Goal: Register for event/course

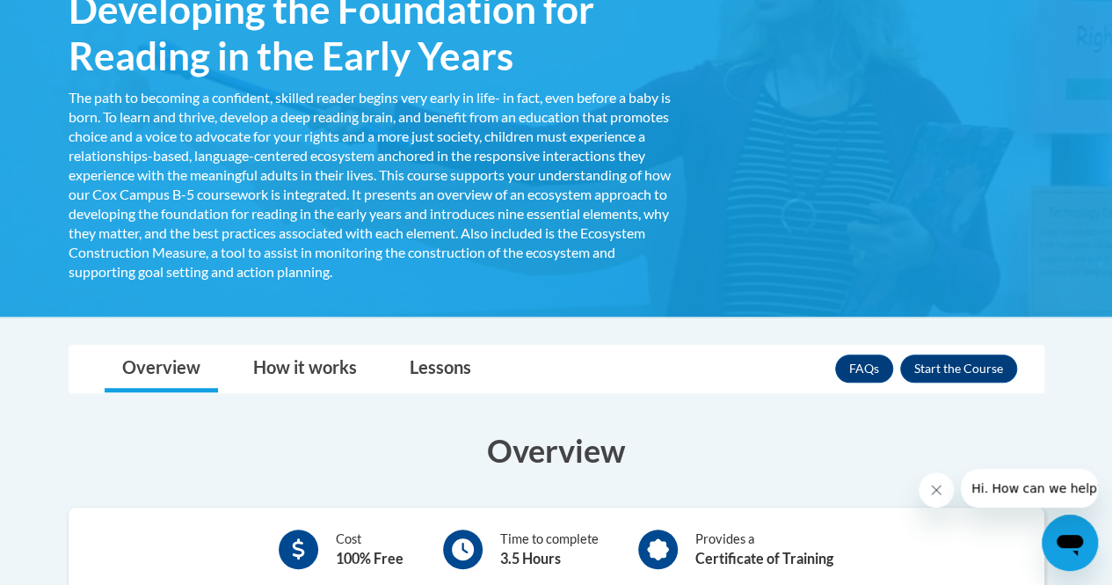
scroll to position [374, 0]
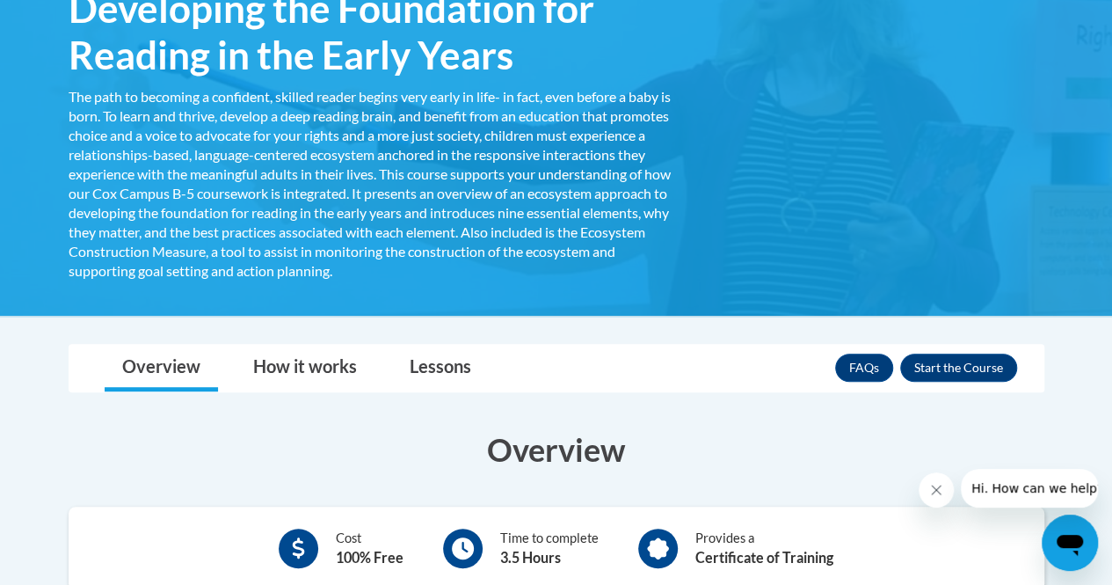
click at [630, 347] on div "Overview How it works Lessons Resources FAQs Enroll" at bounding box center [557, 368] width 948 height 47
click at [944, 370] on button "Enroll" at bounding box center [958, 367] width 117 height 28
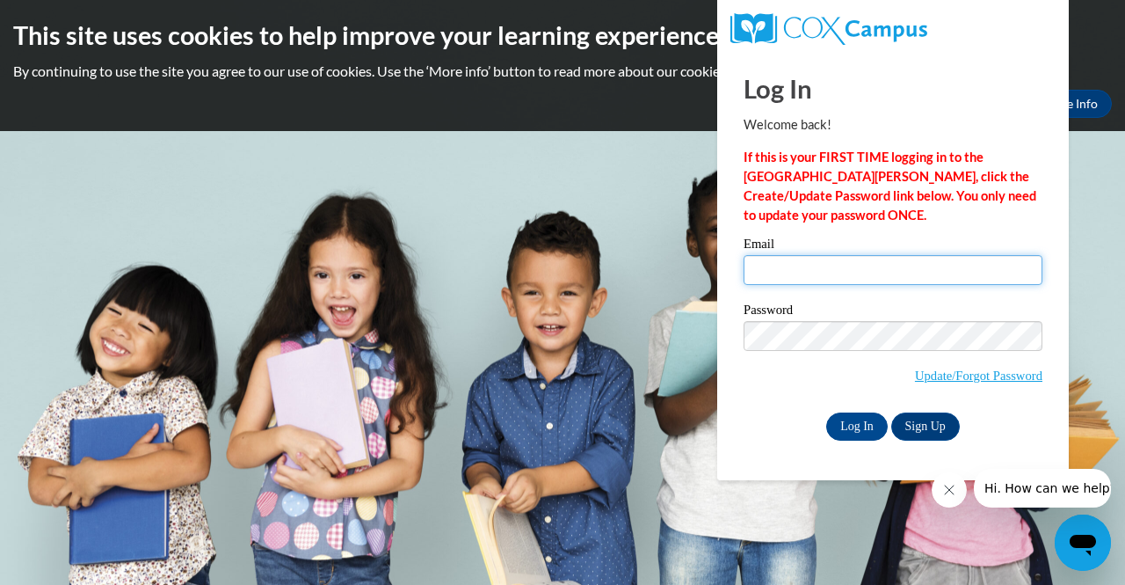
click at [759, 263] on input "Email" at bounding box center [893, 270] width 299 height 30
type input "lefindlen@mail.lipscomb.edu"
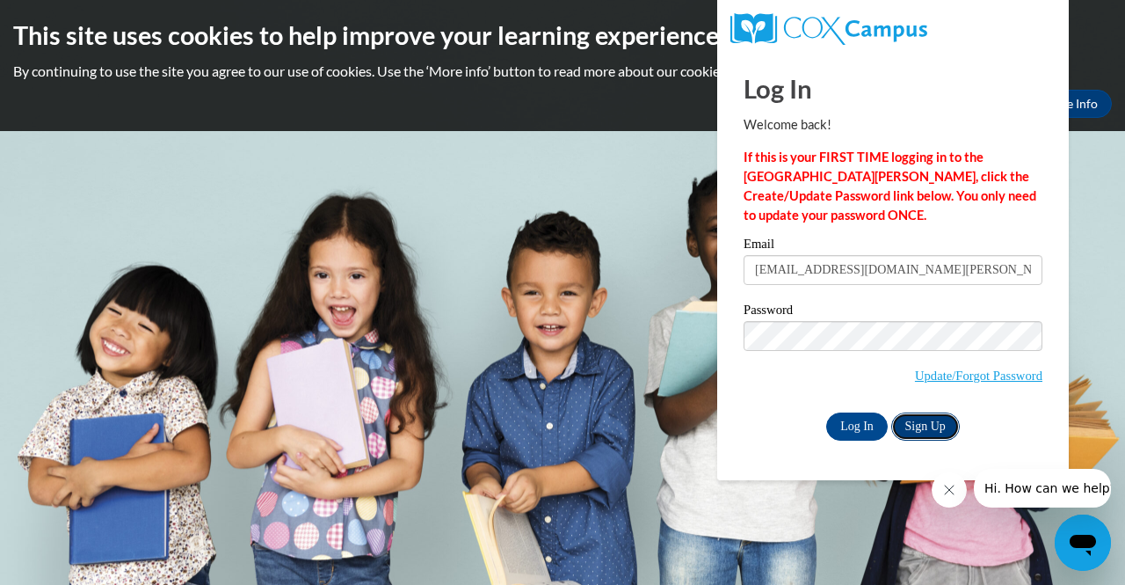
click at [943, 428] on link "Sign Up" at bounding box center [926, 426] width 69 height 28
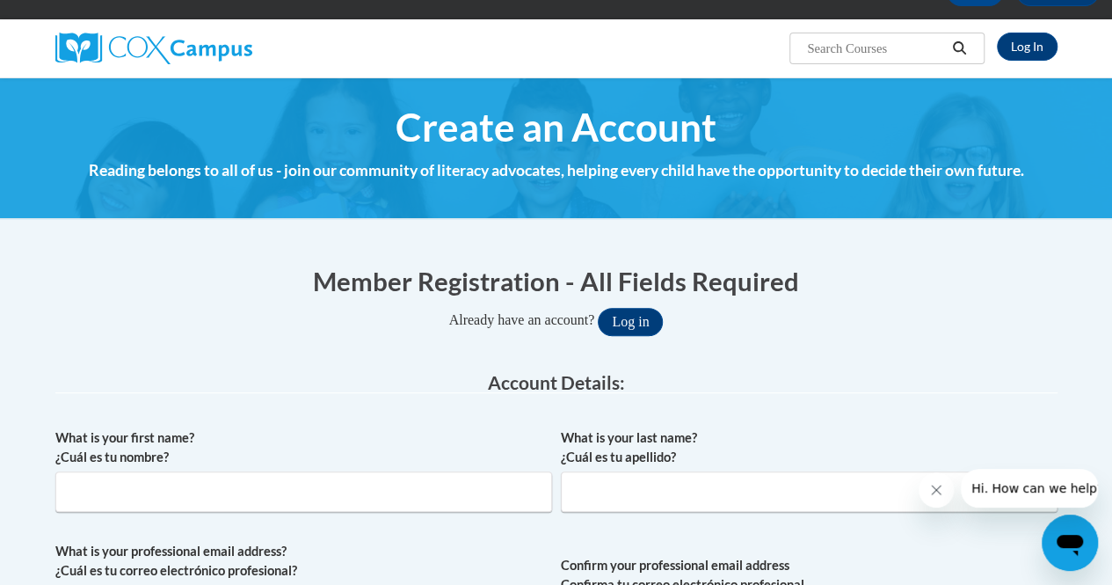
scroll to position [115, 0]
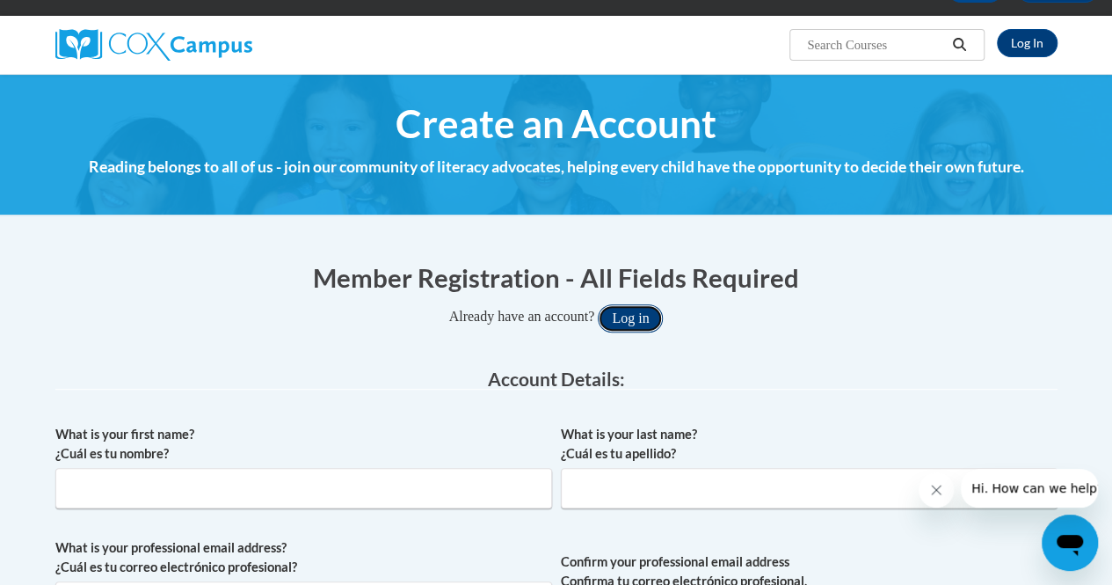
click at [637, 322] on button "Log in" at bounding box center [630, 318] width 65 height 28
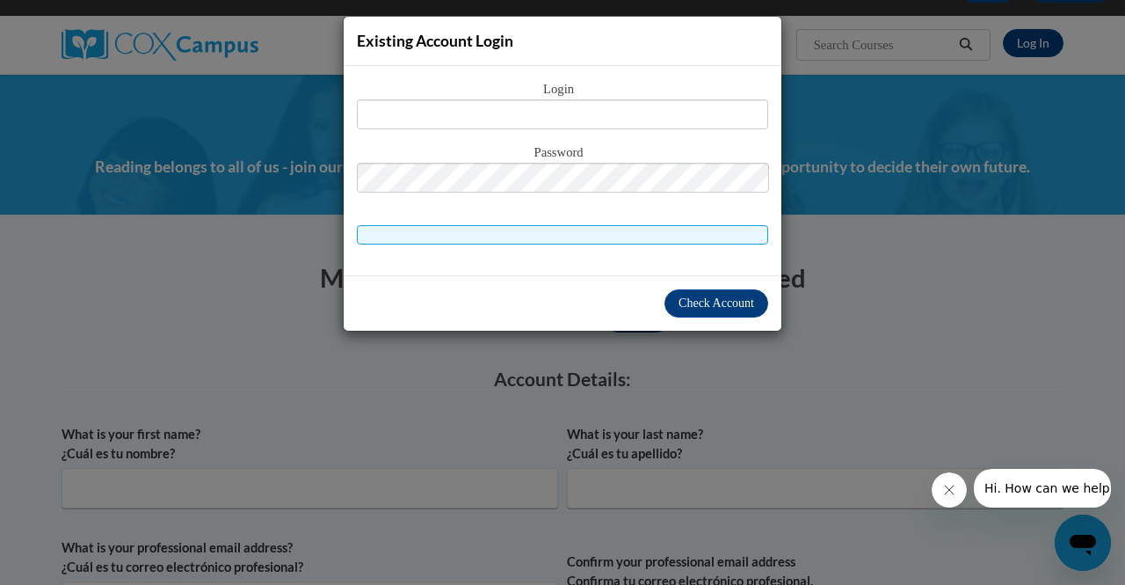
click at [873, 263] on div "Existing Account Login Login Password" at bounding box center [562, 292] width 1125 height 585
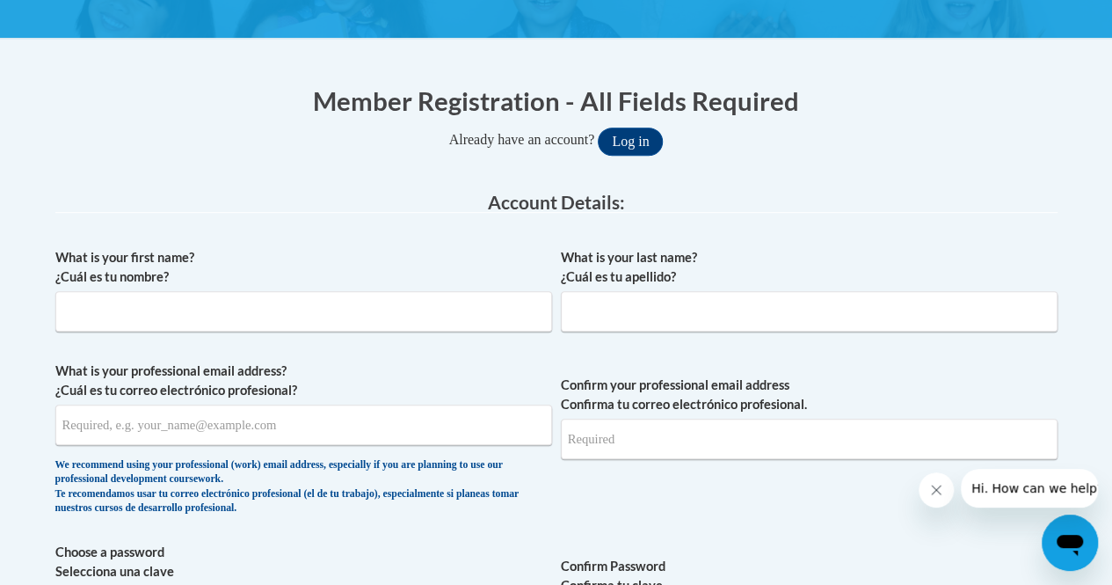
scroll to position [293, 0]
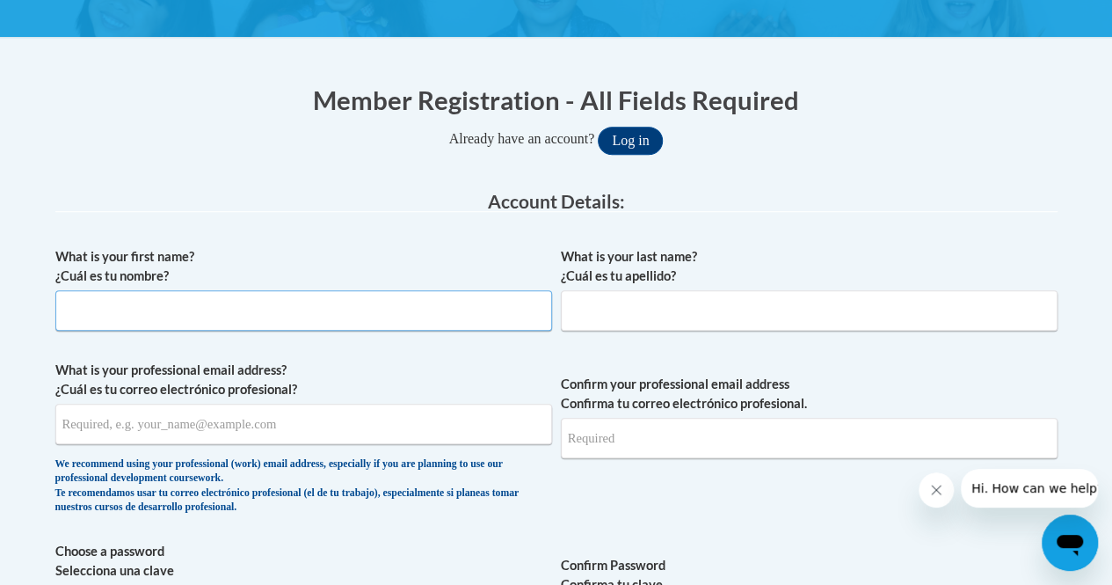
click at [82, 315] on input "What is your first name? ¿Cuál es tu nombre?" at bounding box center [303, 310] width 497 height 40
type input "Lindy"
type input "Findlen"
click at [203, 433] on input "What is your professional email address? ¿Cuál es tu correo electrónico profesi…" at bounding box center [303, 424] width 497 height 40
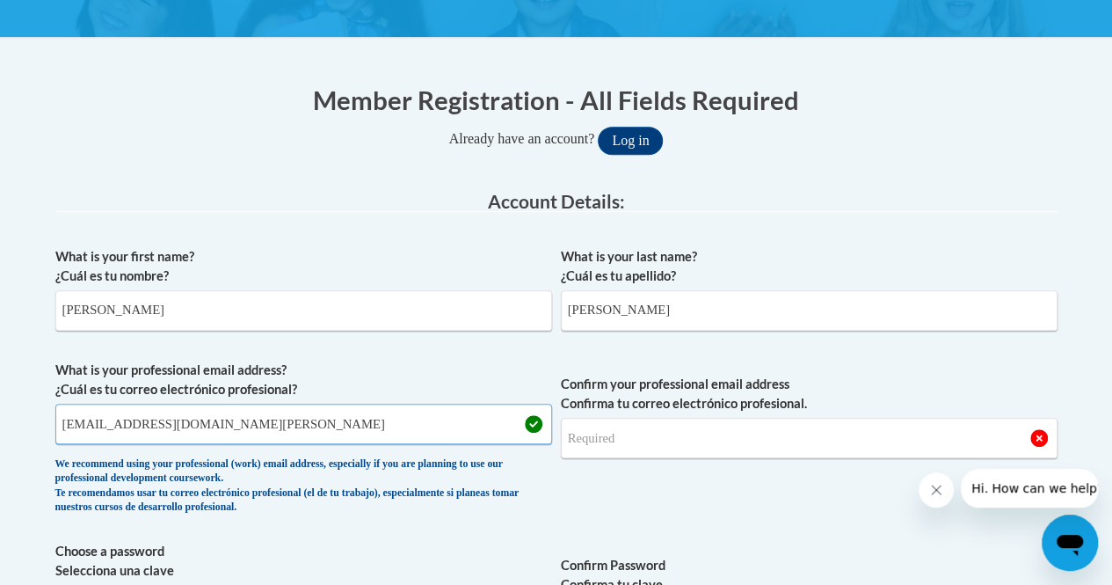
type input "lefindlen@mail.lipscomb.edu"
click at [613, 448] on input "Confirm your professional email address Confirma tu correo electrónico profesio…" at bounding box center [809, 438] width 497 height 40
drag, startPoint x: 239, startPoint y: 425, endPoint x: 0, endPoint y: 439, distance: 239.6
click at [624, 437] on input "Confirm your professional email address Confirma tu correo electrónico profesio…" at bounding box center [809, 438] width 497 height 40
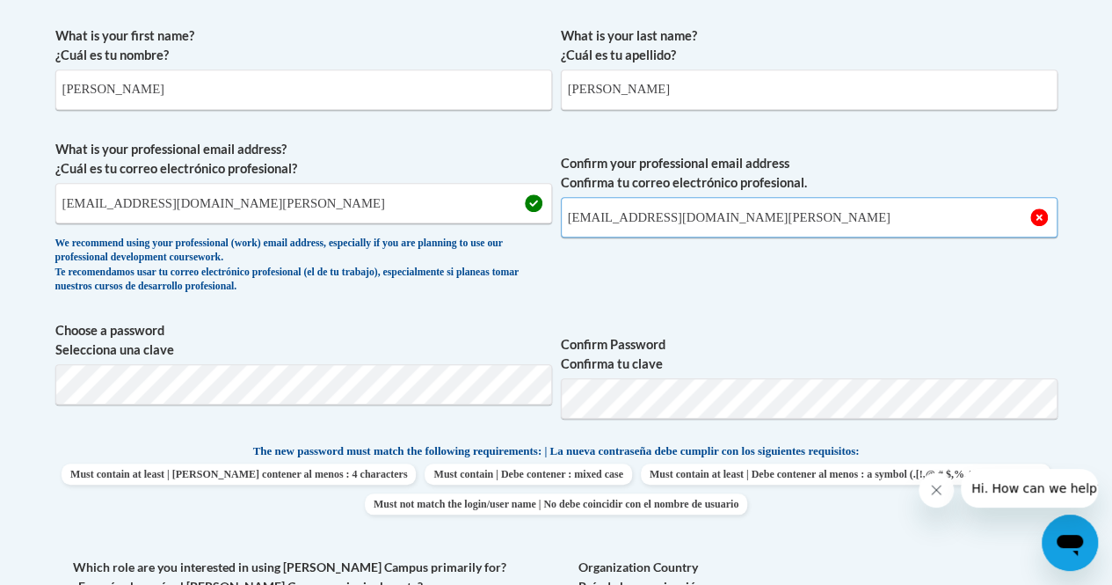
scroll to position [518, 0]
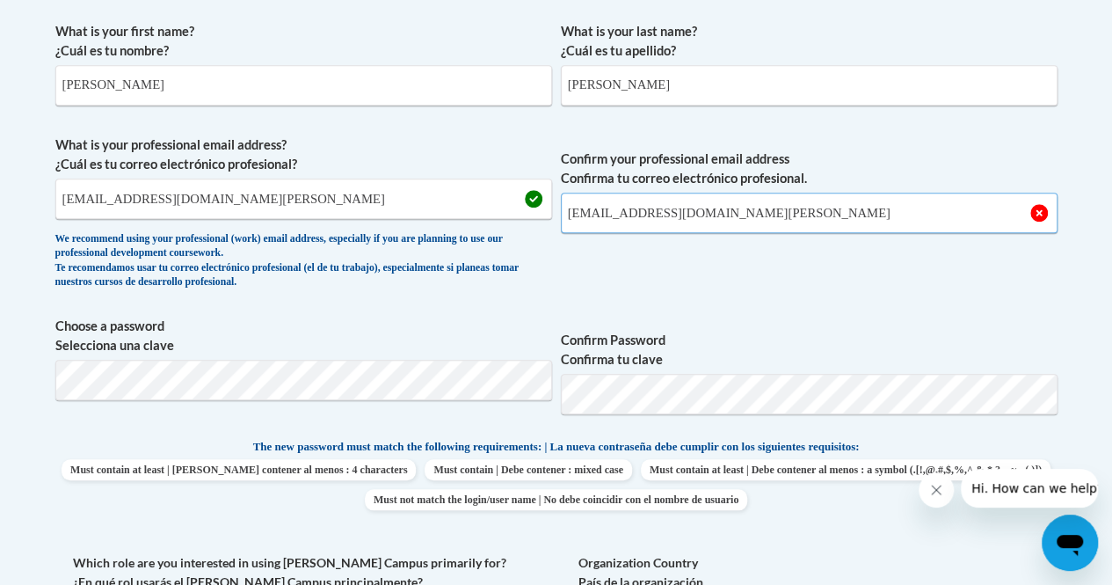
type input "lefindlen@mail.lipscomb.edu"
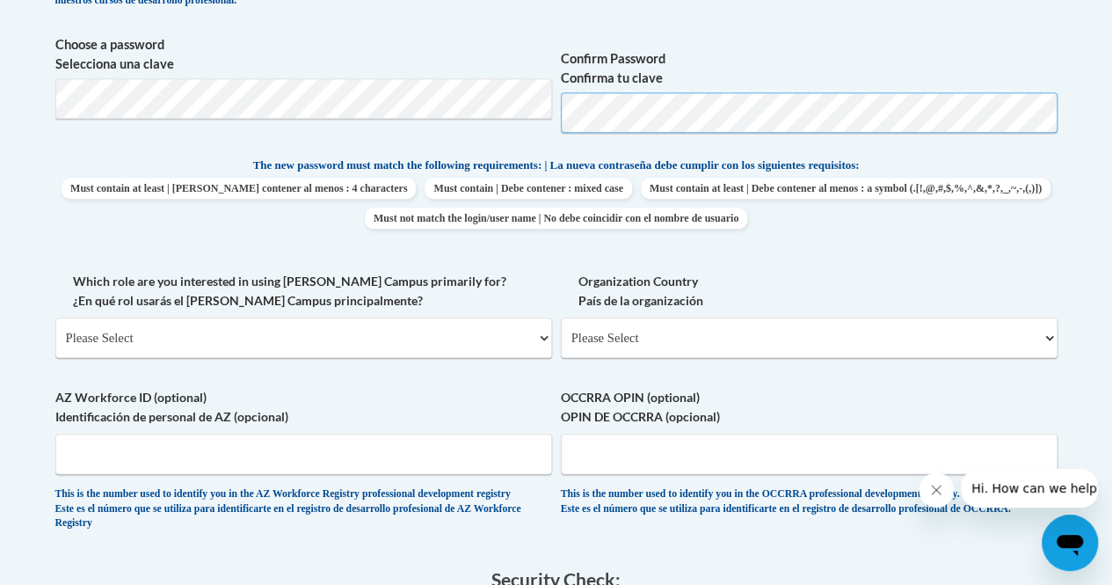
scroll to position [800, 0]
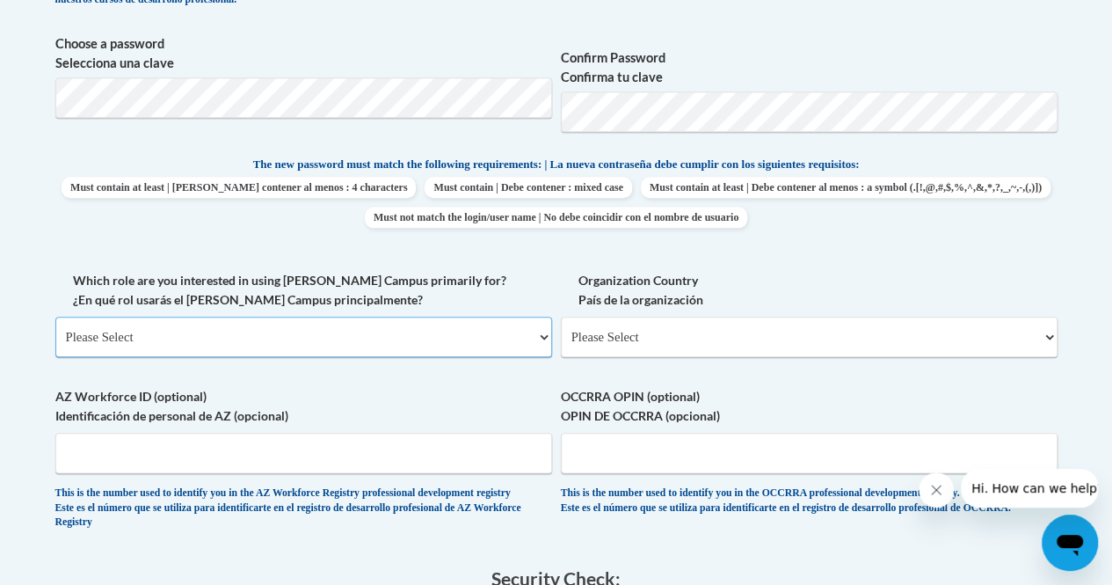
click at [257, 338] on select "Please Select College/University | Colegio/Universidad Community/Nonprofit Part…" at bounding box center [303, 337] width 497 height 40
select select "5a18ea06-2b54-4451-96f2-d152daf9eac5"
click at [55, 317] on select "Please Select College/University | Colegio/Universidad Community/Nonprofit Part…" at bounding box center [303, 337] width 497 height 40
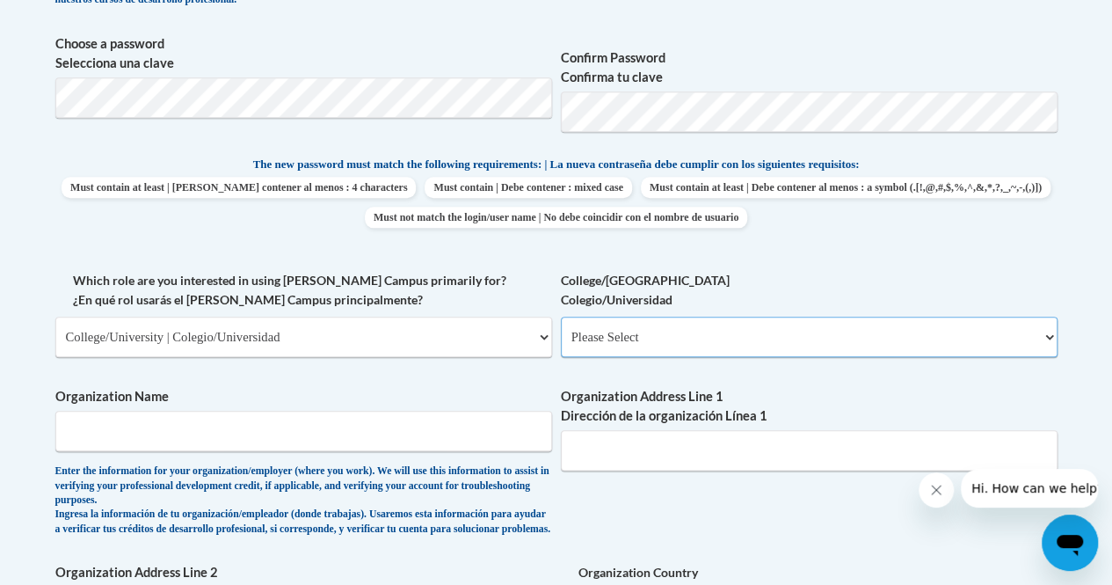
click at [582, 331] on select "Please Select College/University Staff | Empleado universitario College/Univers…" at bounding box center [809, 337] width 497 height 40
select select "c8743970-7742-49d2-af9e-5c4138019e9a"
click at [561, 317] on select "Please Select College/University Staff | Empleado universitario College/Univers…" at bounding box center [809, 337] width 497 height 40
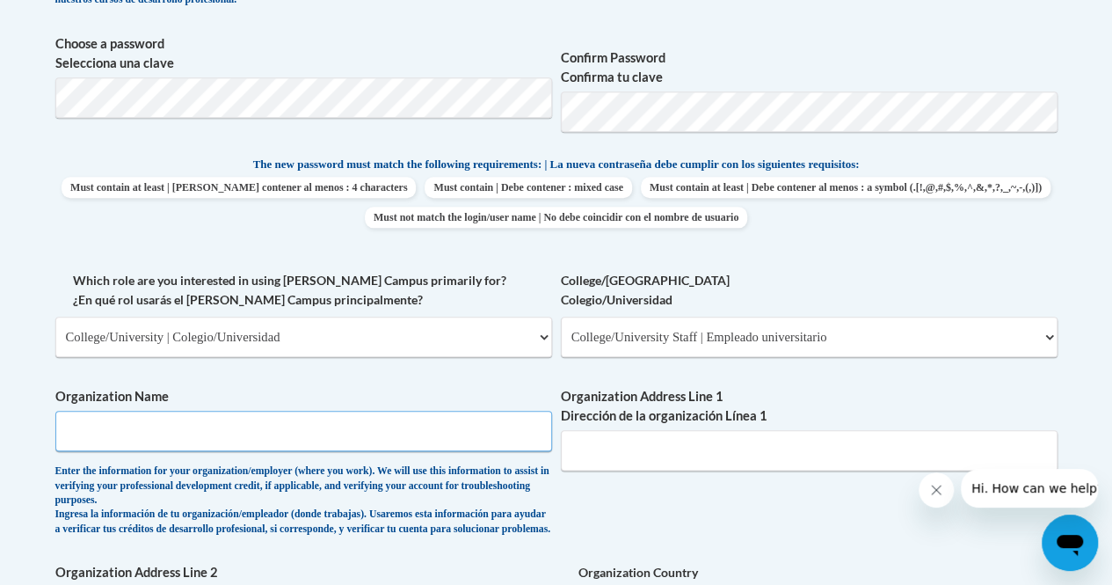
click at [125, 436] on input "Organization Name" at bounding box center [303, 431] width 497 height 40
click at [125, 436] on input "L" at bounding box center [303, 431] width 497 height 40
type input "Lipscomb University"
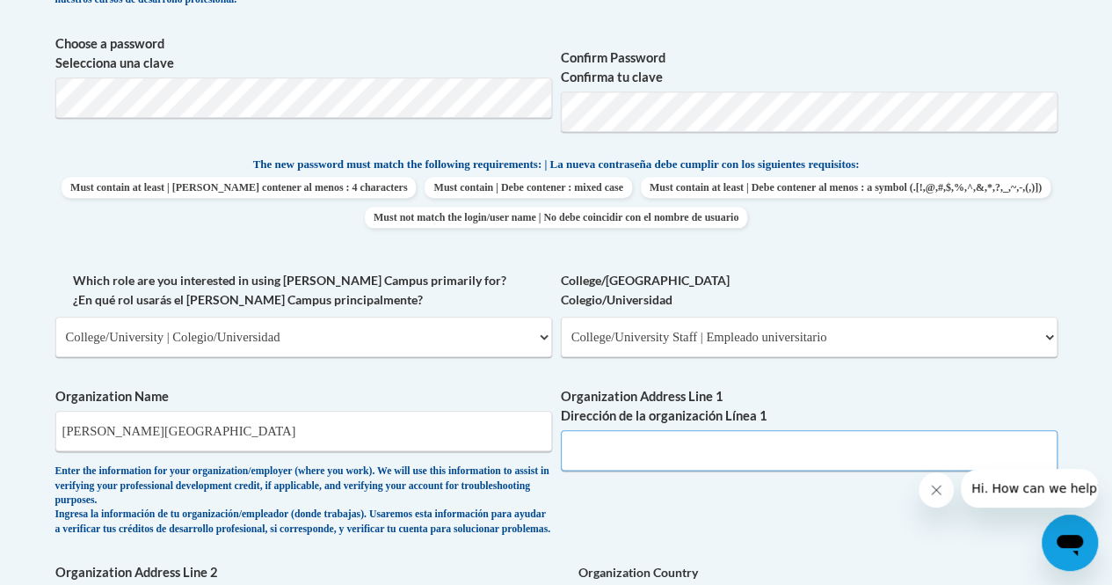
click at [609, 454] on input "Organization Address Line 1 Dirección de la organización Línea 1" at bounding box center [809, 450] width 497 height 40
click at [588, 462] on input "Organization Address Line 1 Dirección de la organización Línea 1" at bounding box center [809, 450] width 497 height 40
paste input "1 University Park Dr, Nashville, TN 37204"
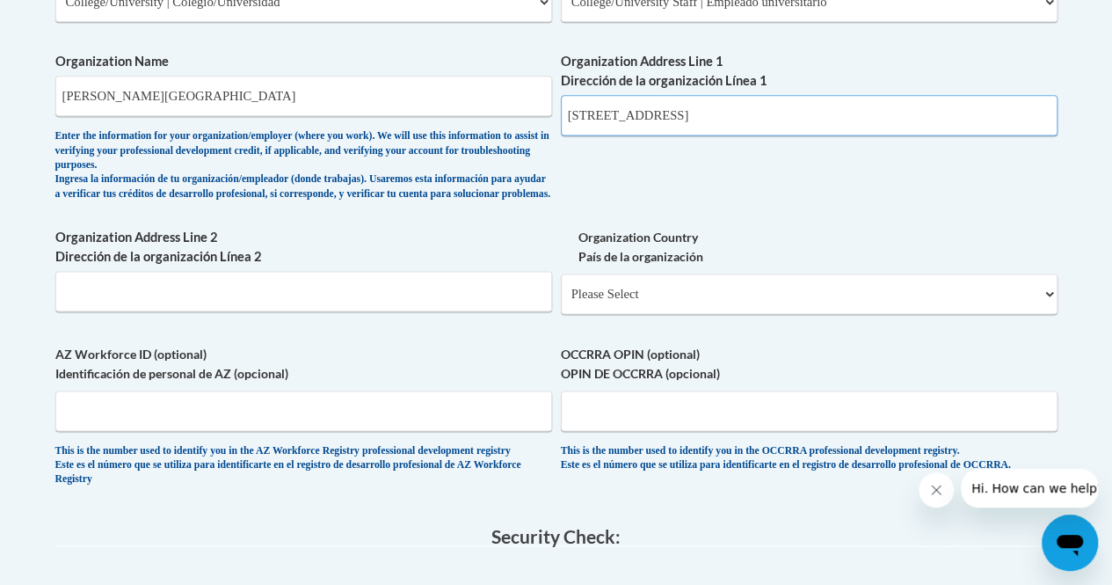
scroll to position [1139, 0]
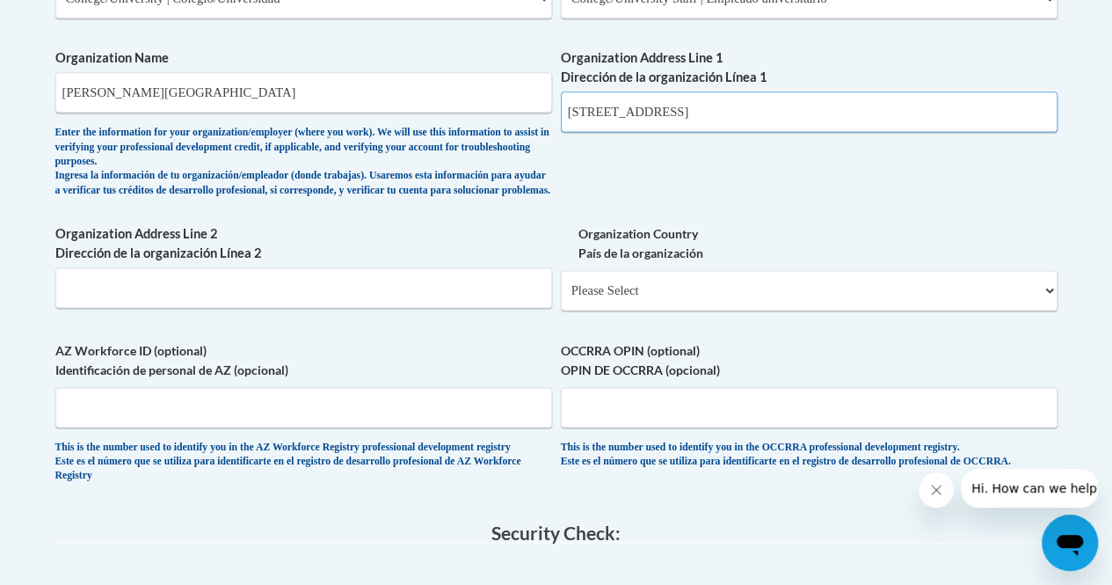
type input "1 University Park Dr, Nashville, TN 37204"
click at [628, 310] on select "Please Select United States | Estados Unidos Outside of the United States | Fue…" at bounding box center [809, 290] width 497 height 40
select select "ad49bcad-a171-4b2e-b99c-48b446064914"
click at [561, 283] on select "Please Select United States | Estados Unidos Outside of the United States | Fue…" at bounding box center [809, 290] width 497 height 40
select select
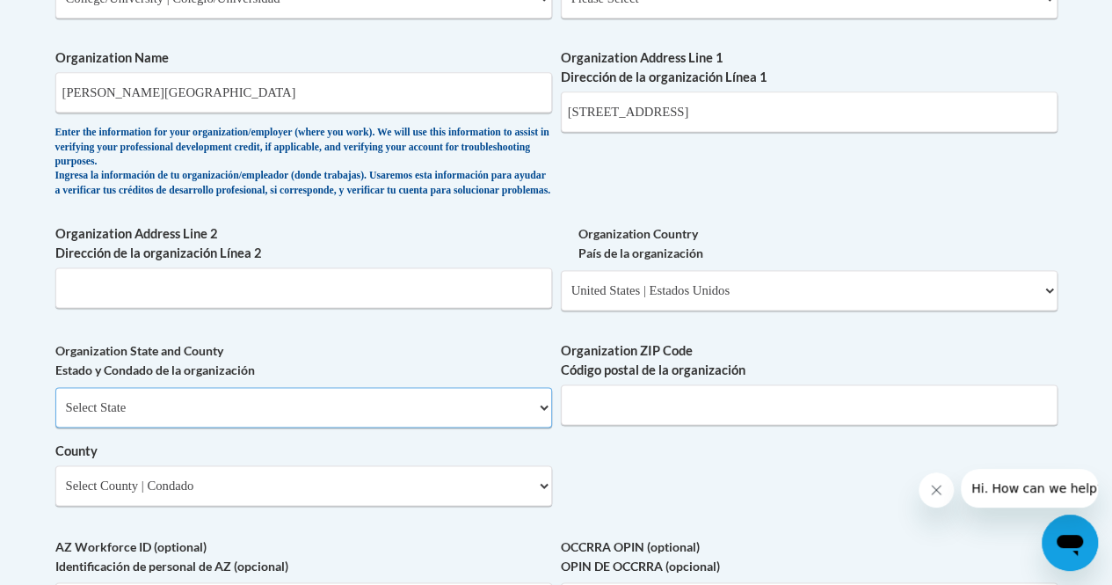
click at [257, 411] on select "Select State Alabama Alaska Arizona Arkansas California Colorado Connecticut De…" at bounding box center [303, 407] width 497 height 40
select select "Tennessee"
click at [55, 400] on select "Select State Alabama Alaska Arizona Arkansas California Colorado Connecticut De…" at bounding box center [303, 407] width 497 height 40
click at [635, 425] on input "Organization ZIP Code Código postal de la organización" at bounding box center [809, 404] width 497 height 40
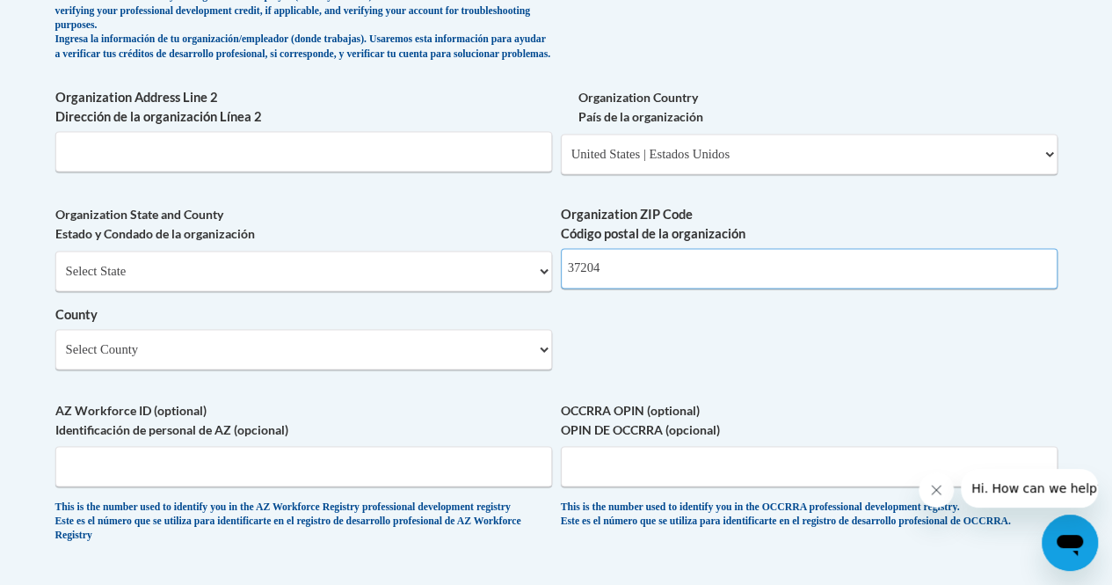
scroll to position [1276, 0]
type input "37204"
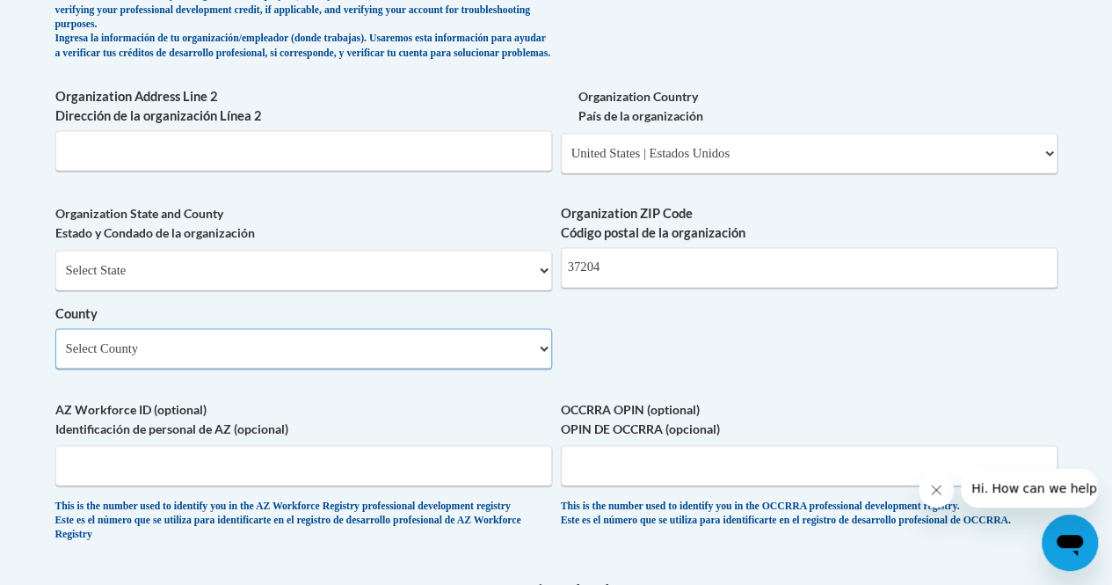
click at [459, 366] on select "Select County Anderson Bedford Benton Bledsoe Blount Bradley Campbell Cannon Ca…" at bounding box center [303, 348] width 497 height 40
select select "Davidson"
click at [55, 341] on select "Select County Anderson Bedford Benton Bledsoe Blount Bradley Campbell Cannon Ca…" at bounding box center [303, 348] width 497 height 40
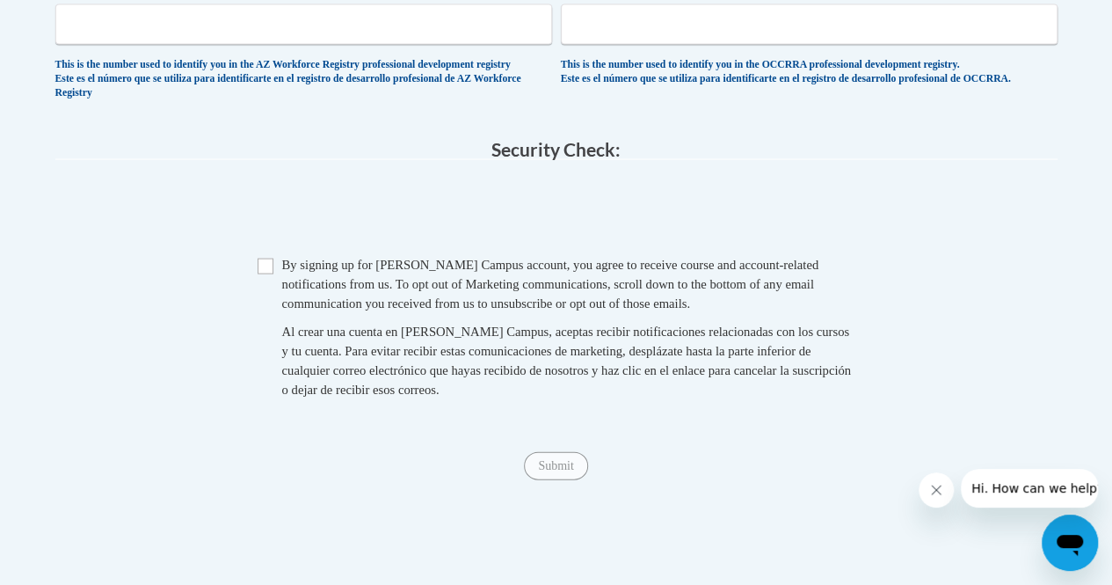
scroll to position [1718, 0]
click at [265, 273] on input "Checkbox" at bounding box center [266, 265] width 16 height 16
checkbox input "true"
click at [552, 478] on input "Submit" at bounding box center [555, 464] width 63 height 28
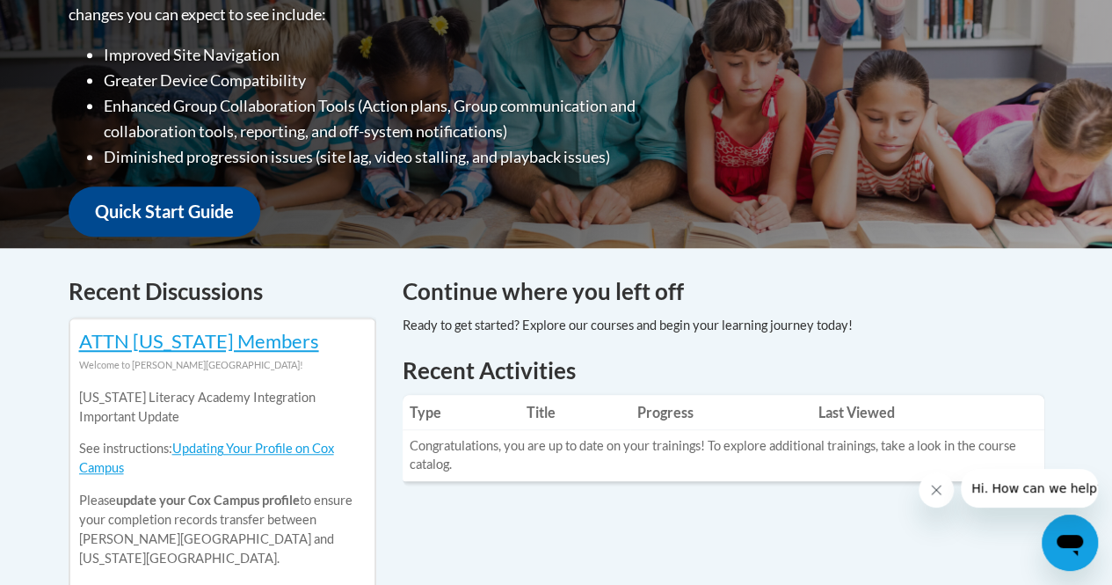
scroll to position [497, 0]
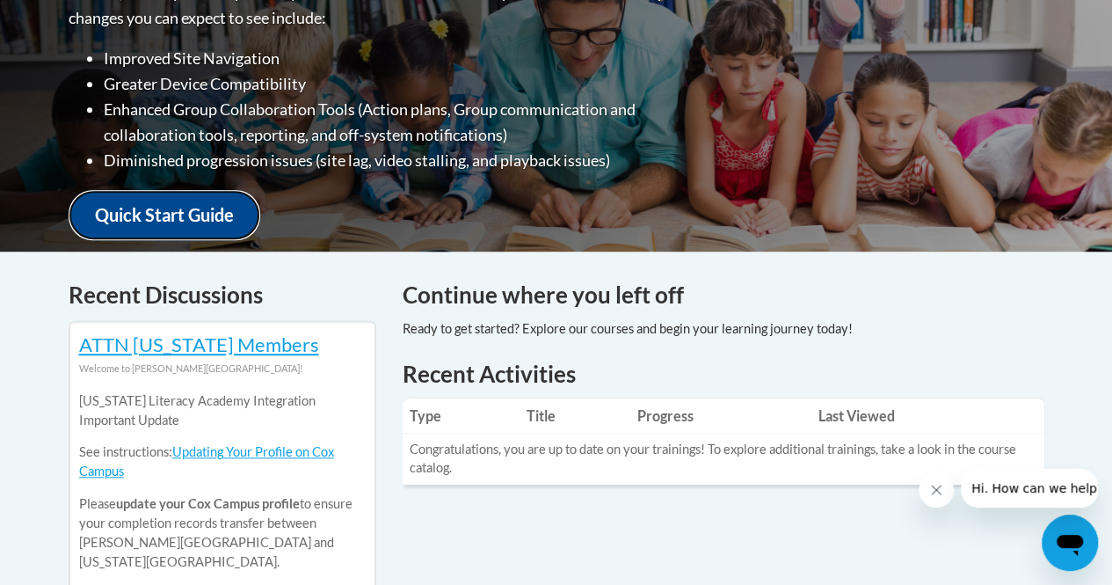
click at [165, 195] on link "Quick Start Guide" at bounding box center [165, 215] width 192 height 50
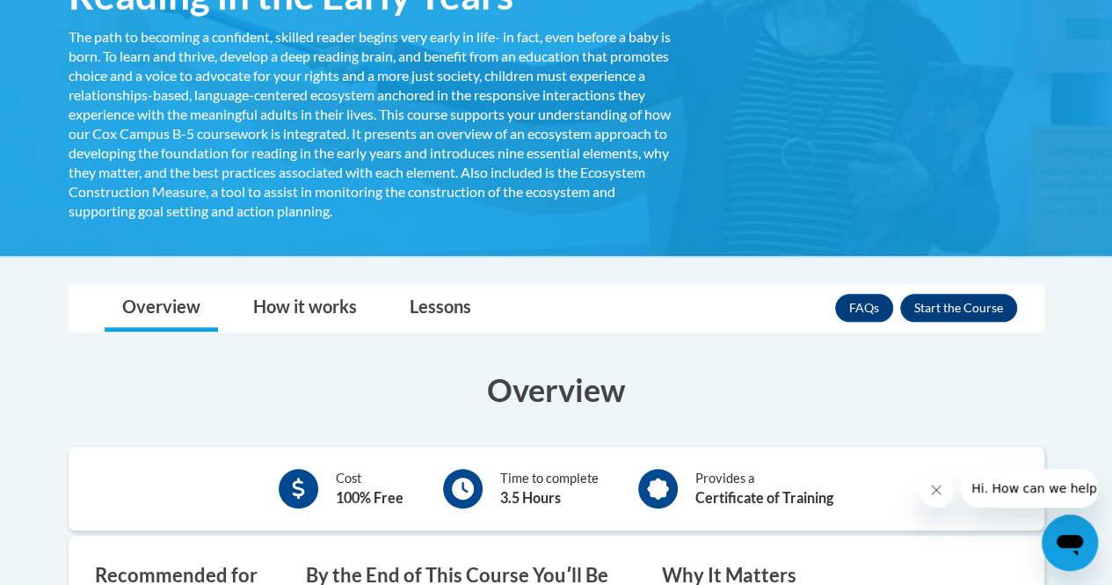
scroll to position [437, 0]
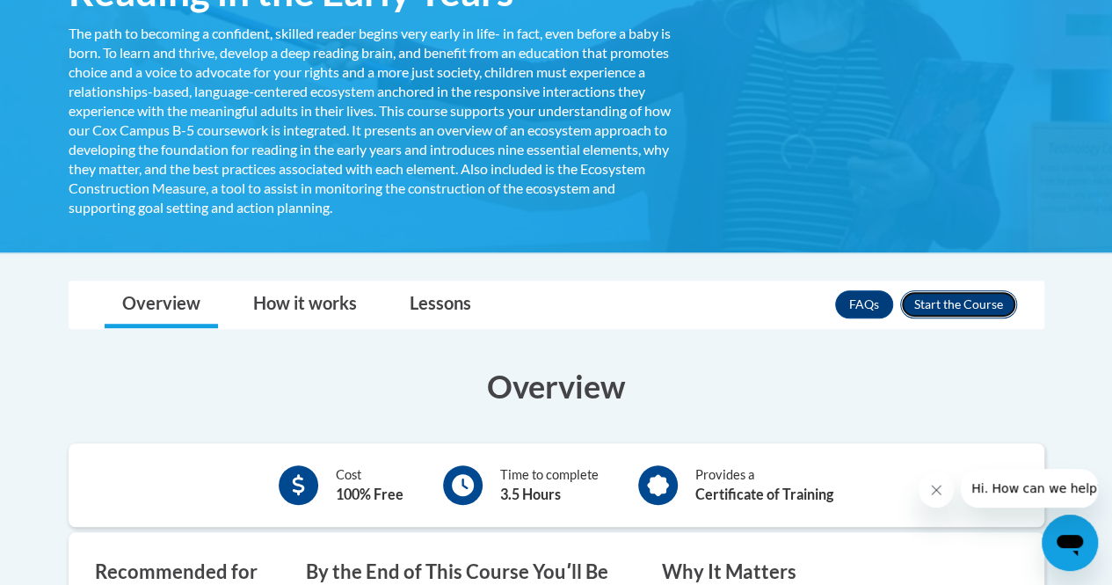
click at [955, 304] on button "Enroll" at bounding box center [958, 304] width 117 height 28
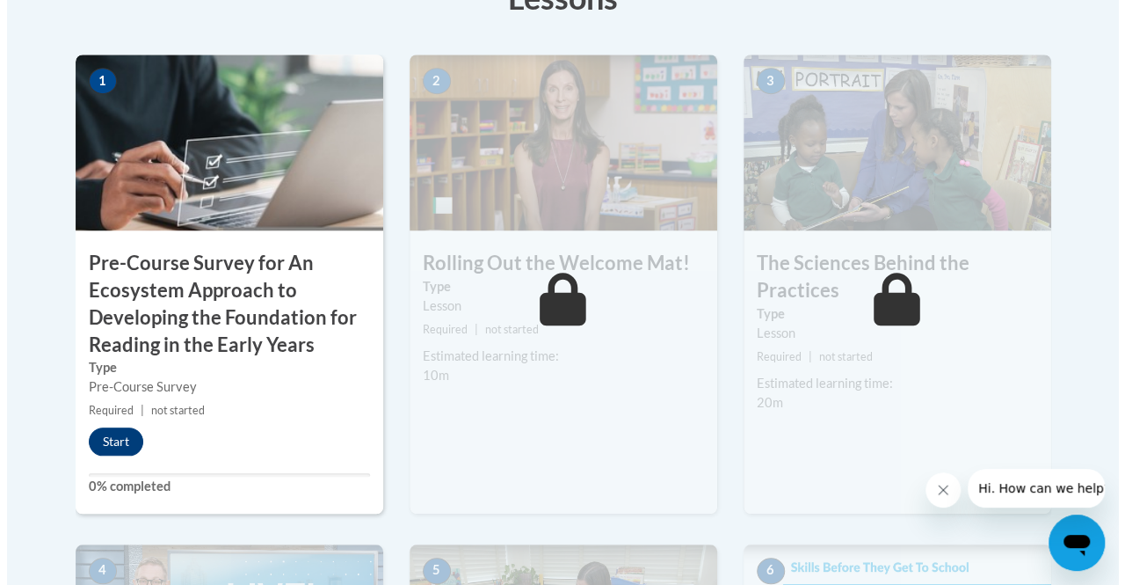
scroll to position [624, 0]
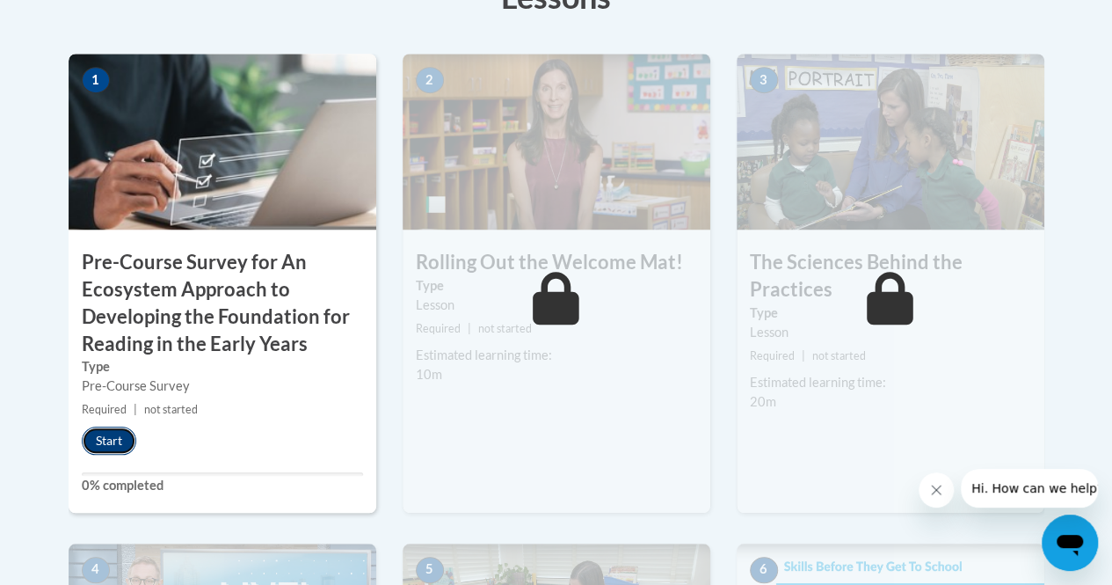
click at [101, 448] on button "Start" at bounding box center [109, 440] width 55 height 28
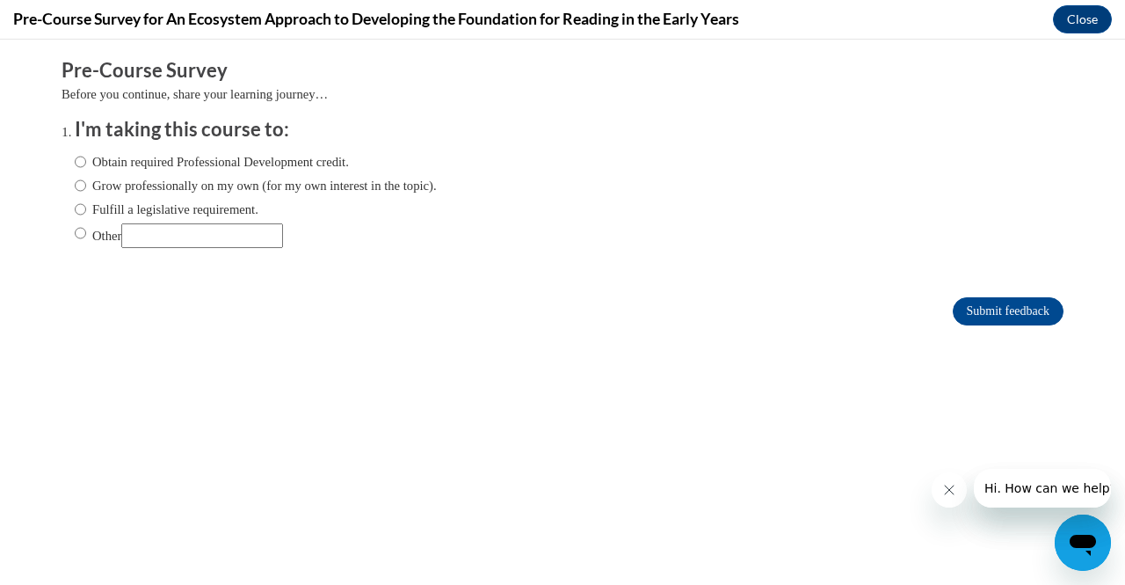
scroll to position [0, 0]
click at [75, 237] on input "Other" at bounding box center [80, 232] width 11 height 19
radio input "true"
click at [150, 240] on input "Other" at bounding box center [202, 235] width 162 height 25
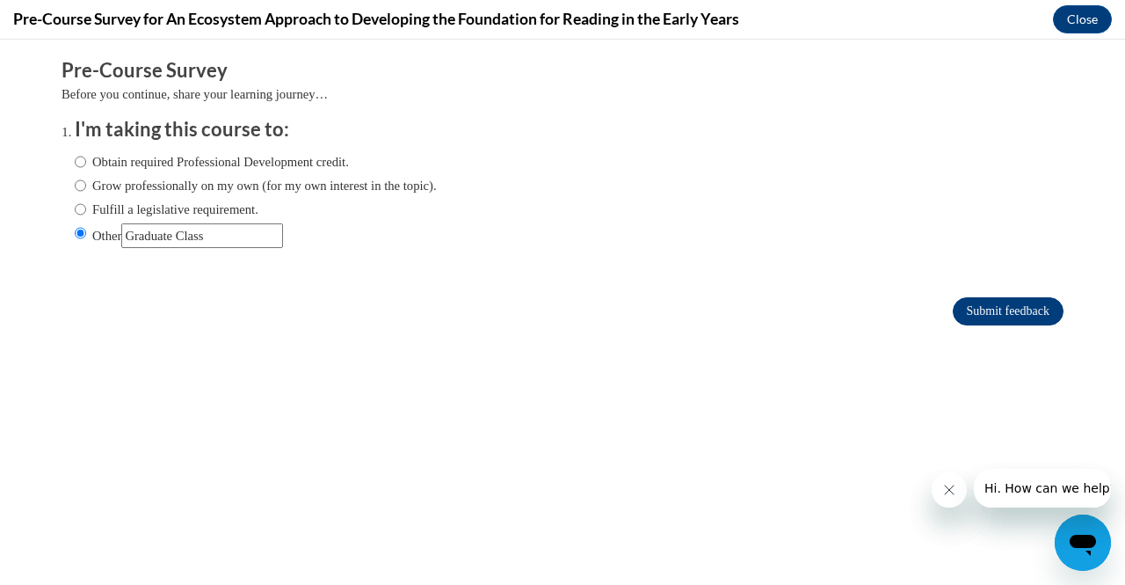
type input "Graduate Class"
click at [953, 309] on input "Submit feedback" at bounding box center [1008, 311] width 111 height 28
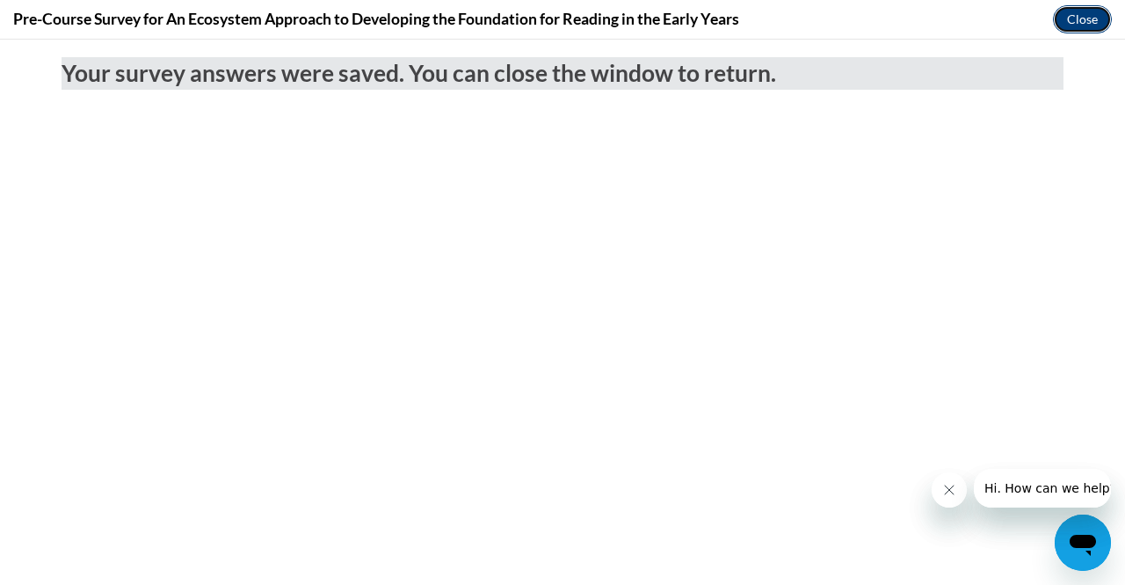
click at [1081, 22] on button "Close" at bounding box center [1082, 19] width 59 height 28
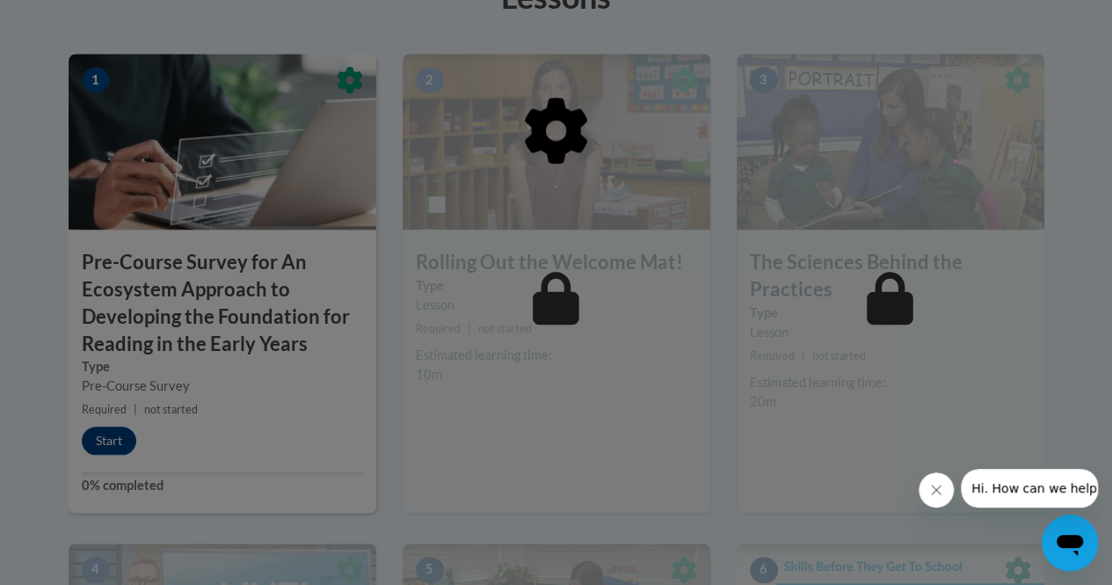
click at [98, 439] on div at bounding box center [556, 292] width 1112 height 585
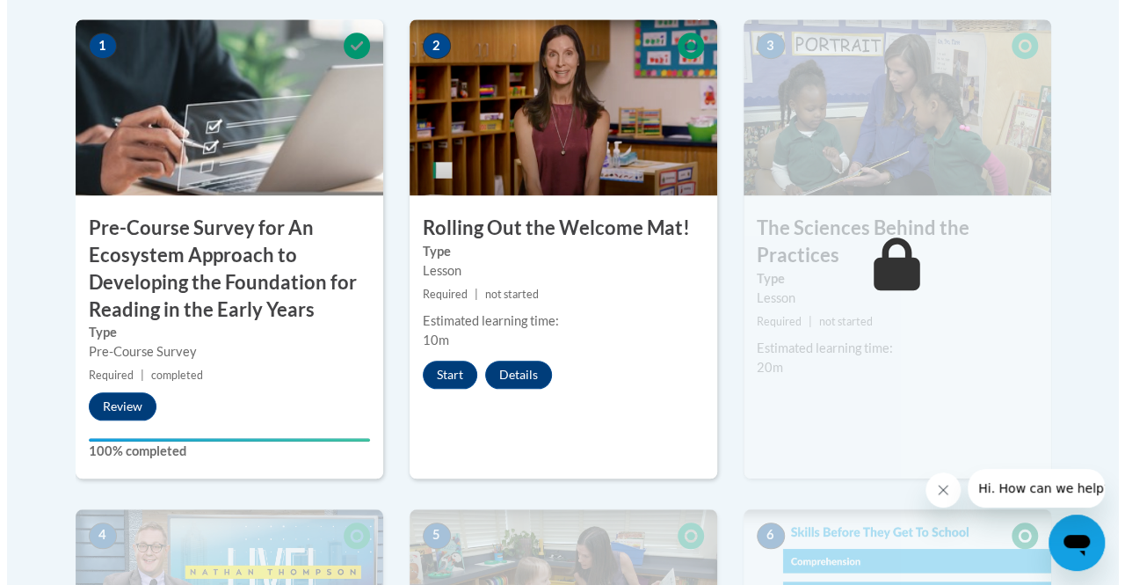
scroll to position [662, 0]
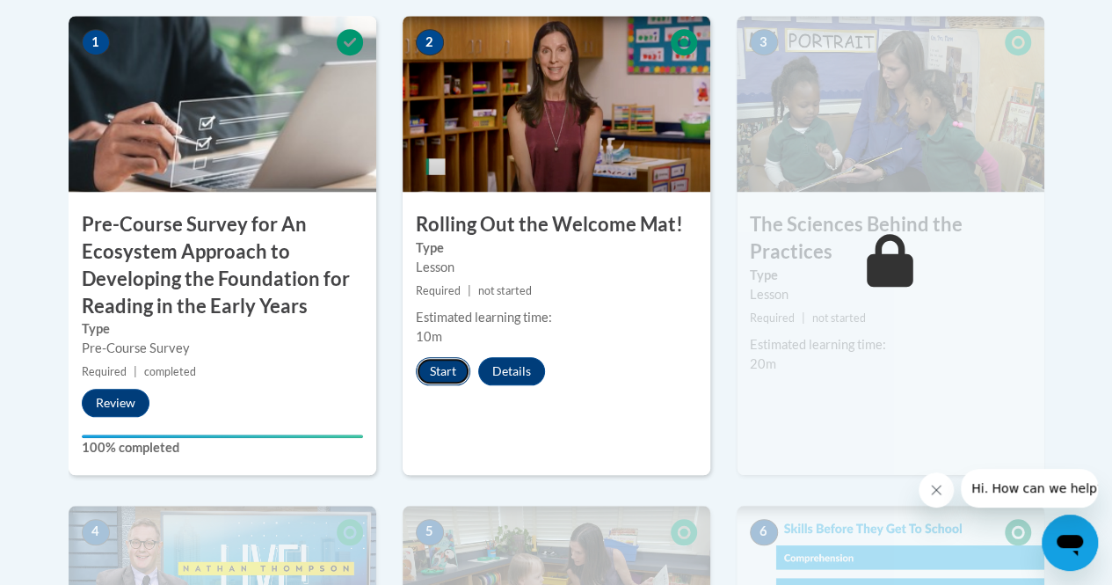
click at [446, 368] on button "Start" at bounding box center [443, 371] width 55 height 28
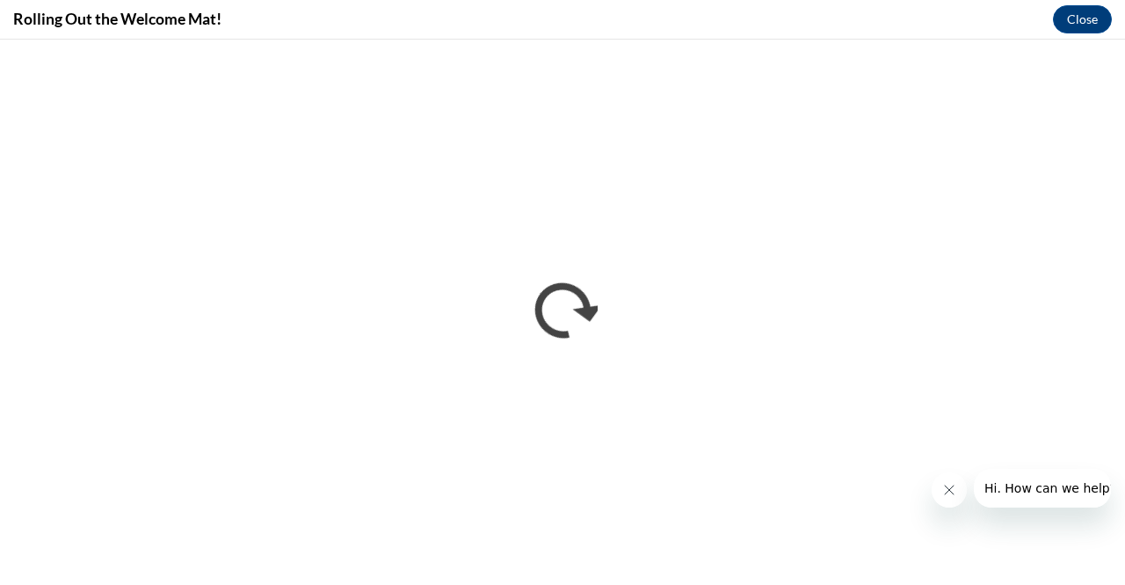
scroll to position [0, 0]
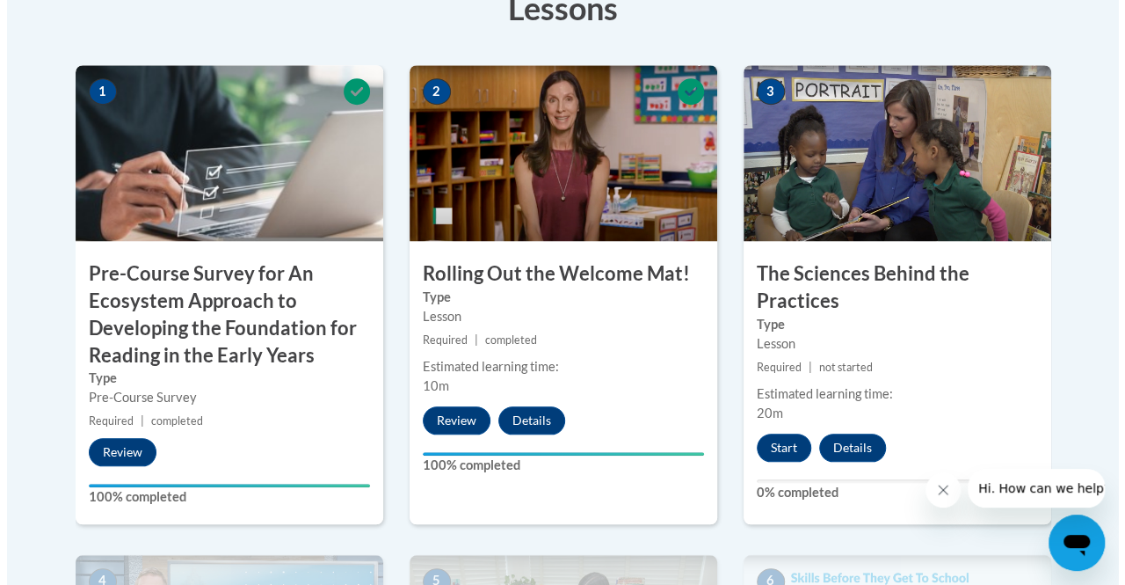
scroll to position [614, 0]
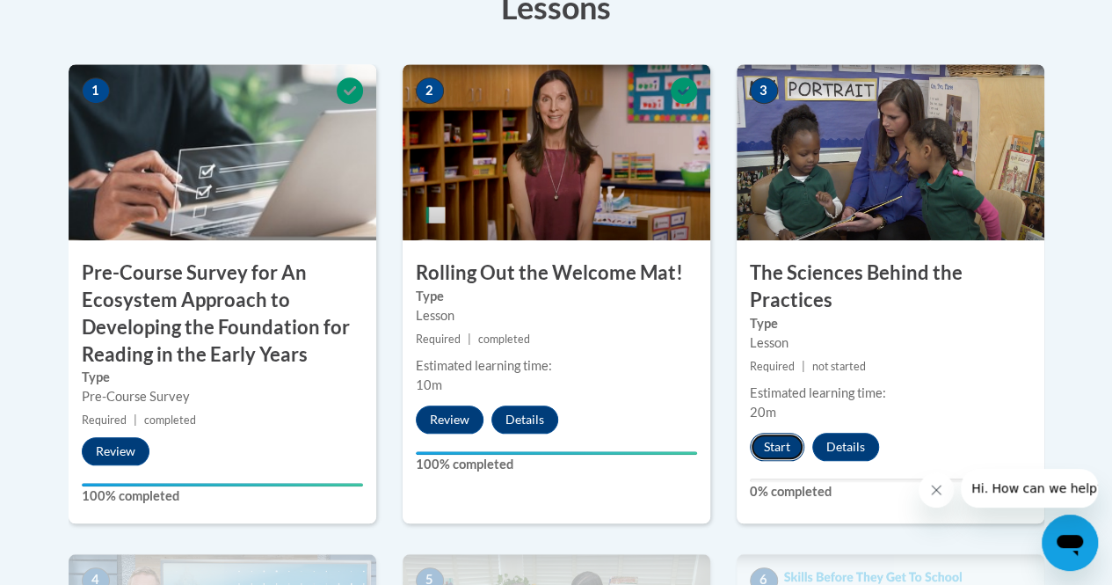
click at [777, 451] on button "Start" at bounding box center [777, 447] width 55 height 28
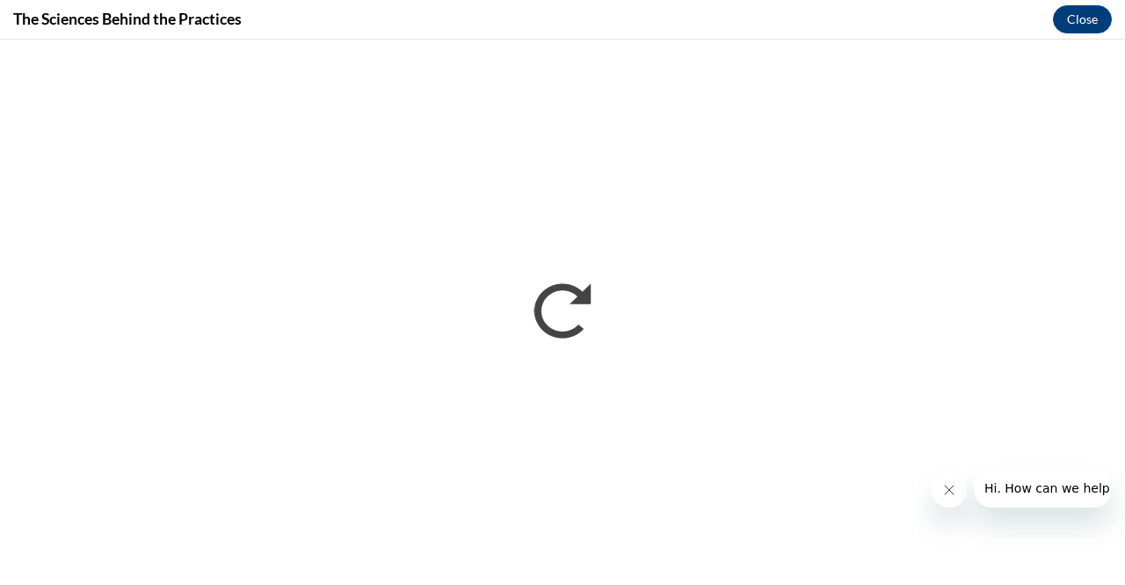
scroll to position [0, 0]
